Goal: Manage account settings

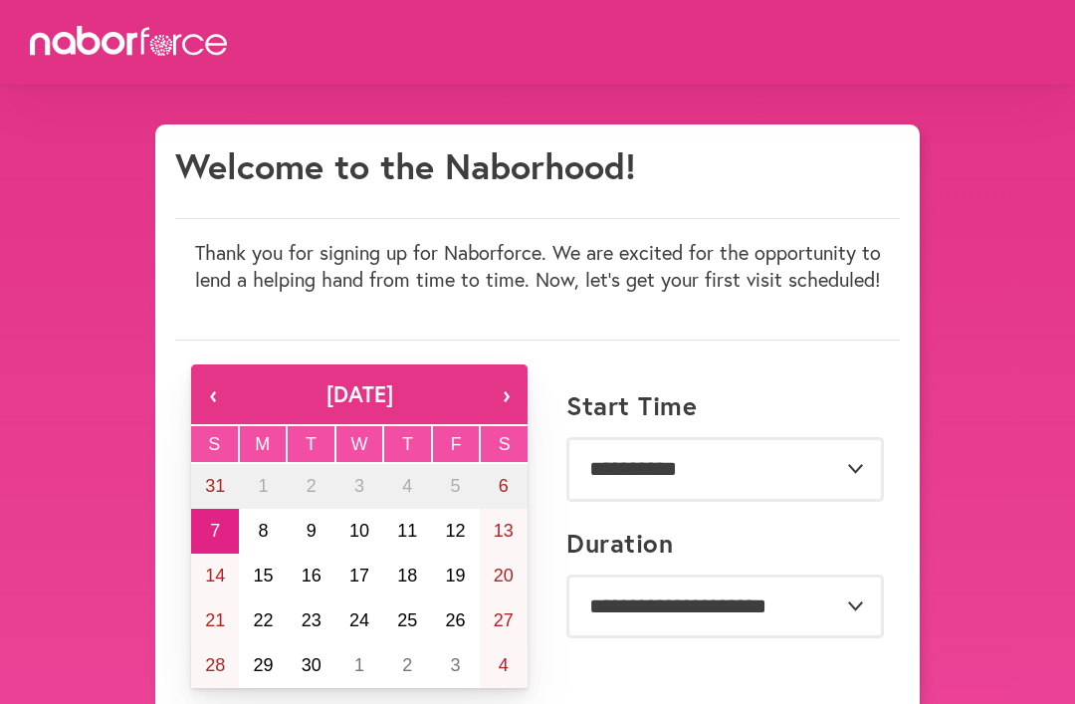
scroll to position [1482, 0]
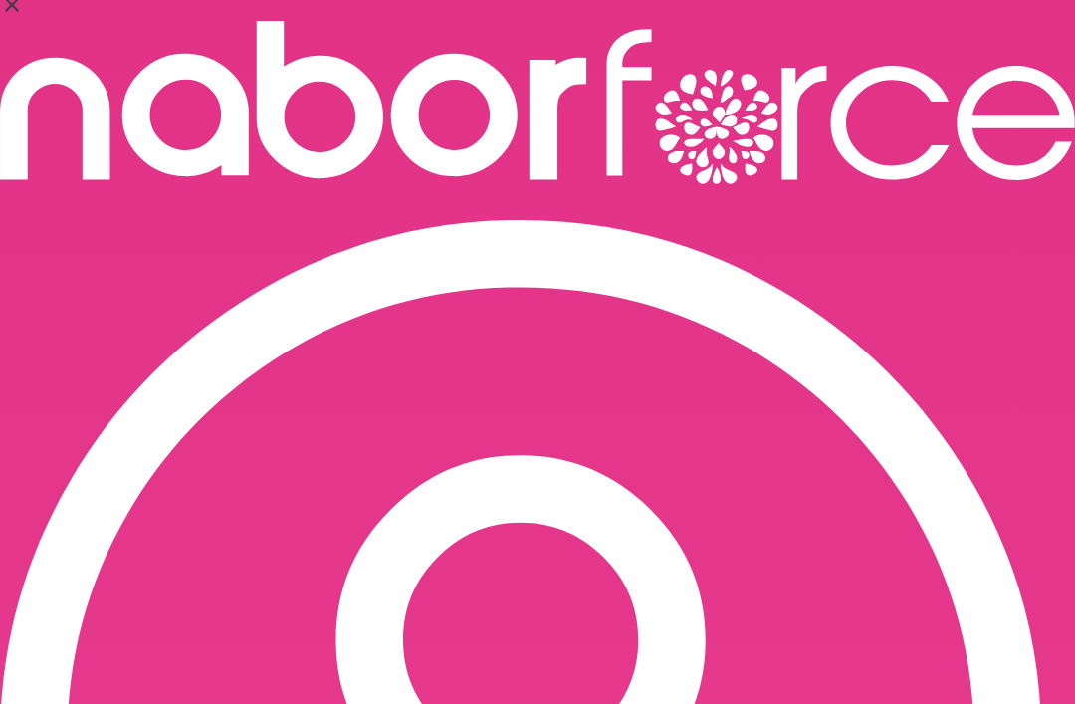
scroll to position [35, 0]
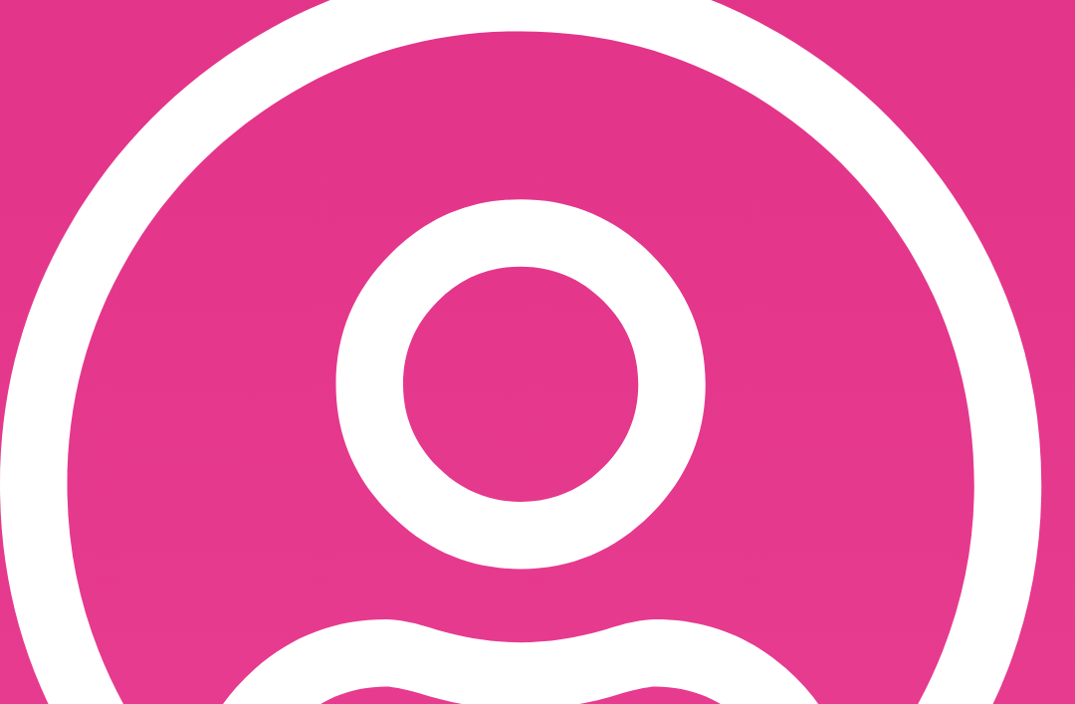
scroll to position [263, 0]
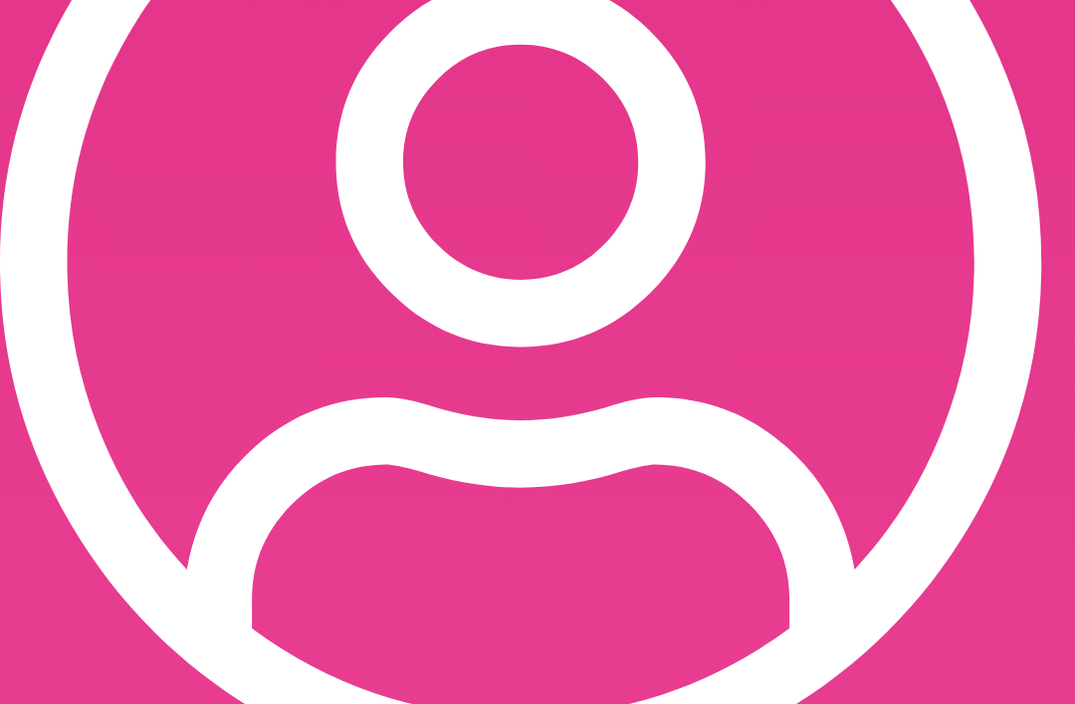
scroll to position [485, 0]
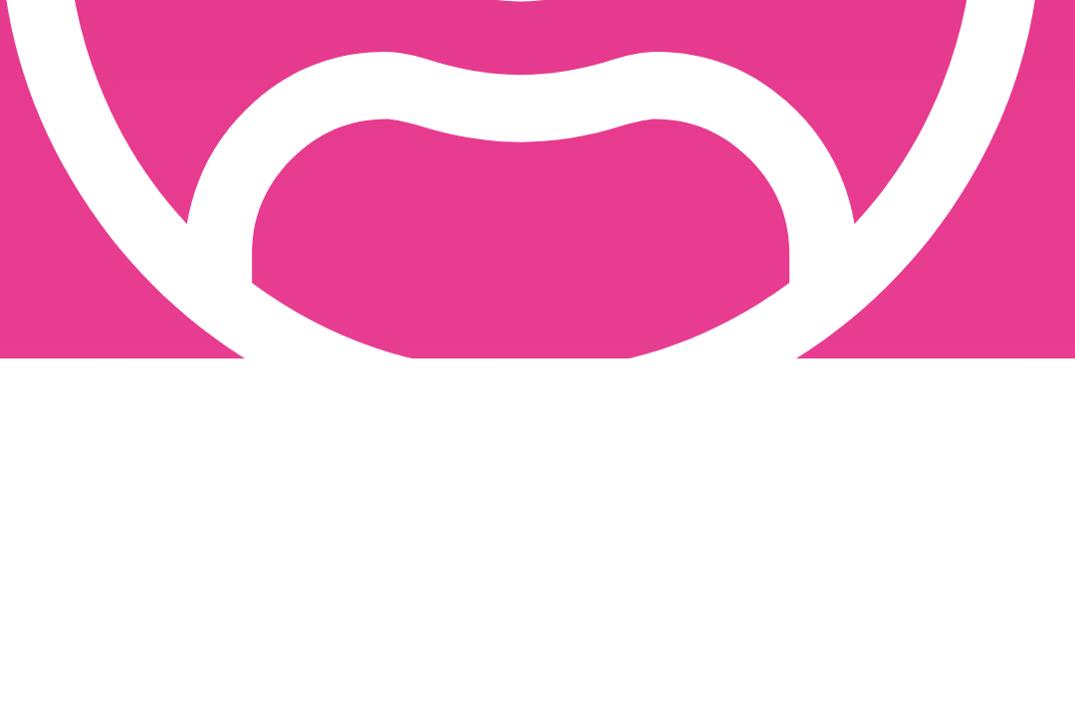
type textarea "**********"
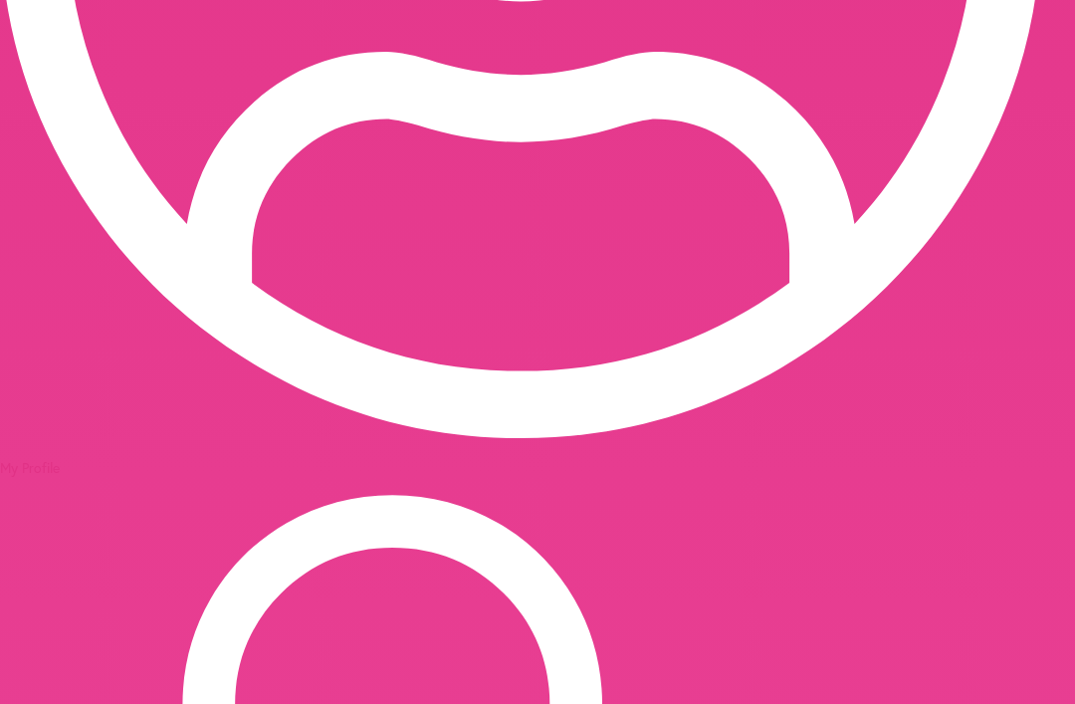
scroll to position [0, 0]
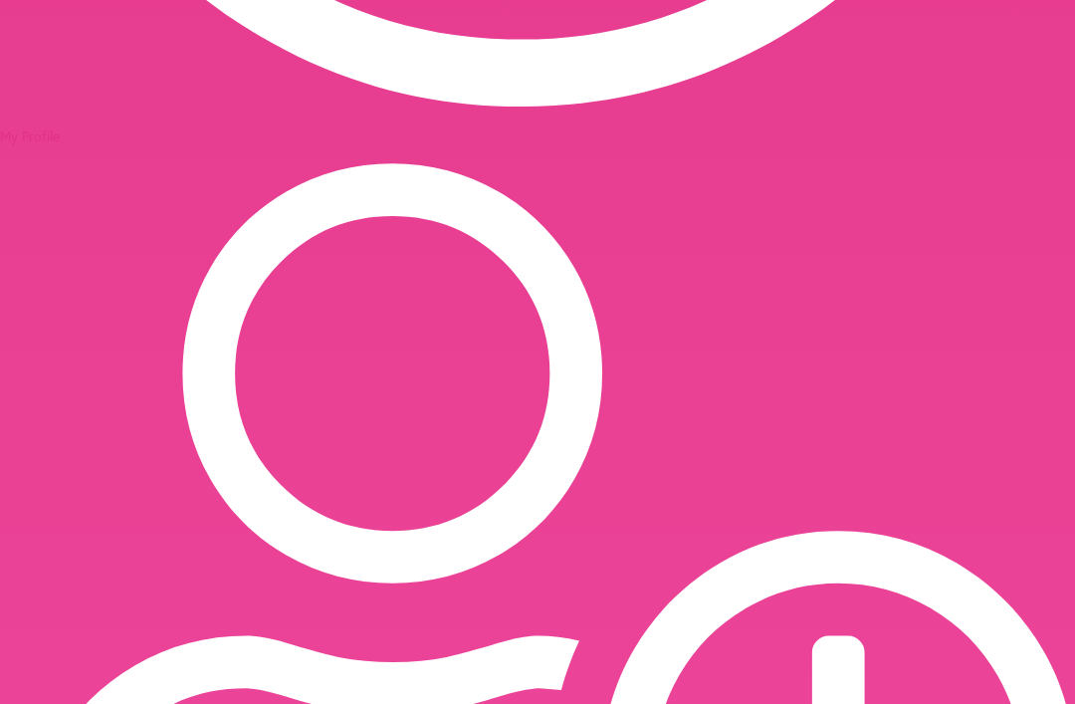
scroll to position [1192, 0]
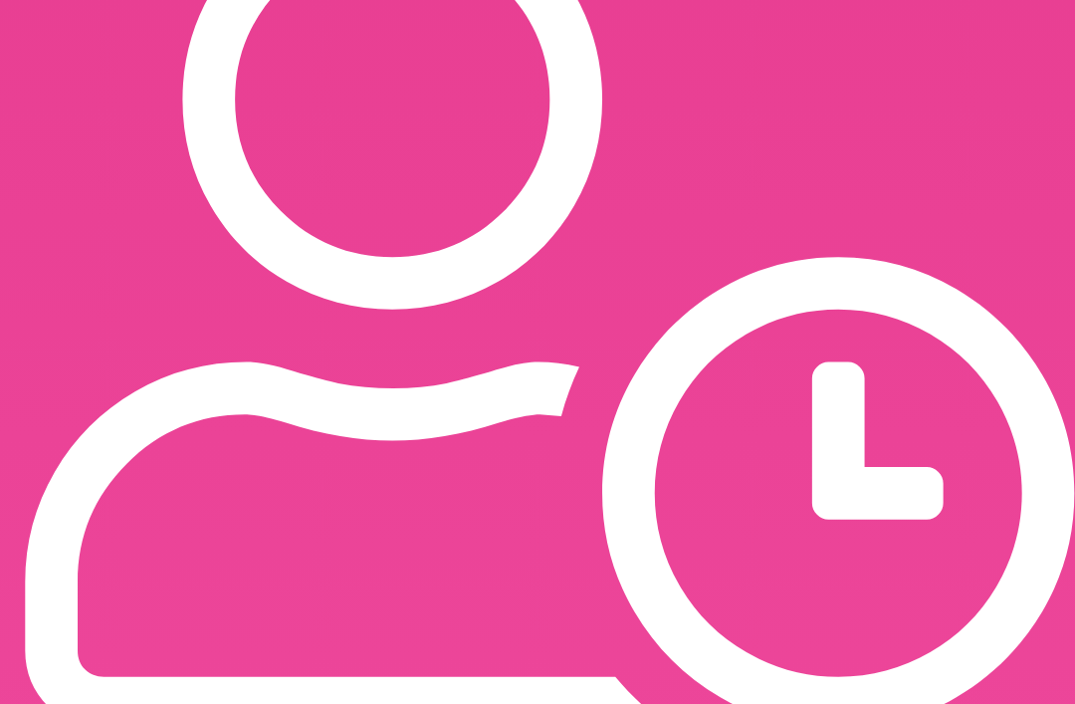
scroll to position [1447, 0]
